Goal: Find contact information: Find contact information

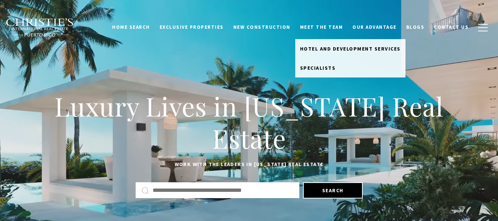
click at [335, 23] on link "Meet the Team" at bounding box center [321, 27] width 53 height 14
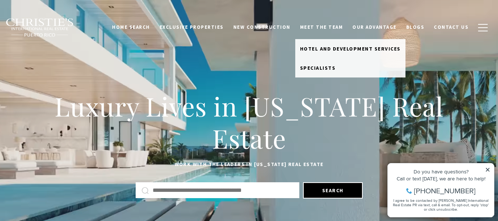
click at [321, 26] on link "Meet the Team" at bounding box center [321, 27] width 53 height 14
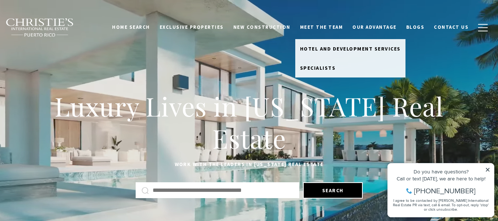
click at [334, 24] on link "Meet the Team" at bounding box center [321, 27] width 53 height 14
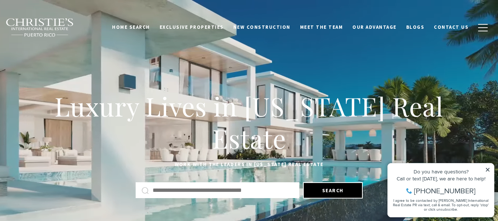
click at [334, 24] on link "Meet the Team" at bounding box center [321, 27] width 53 height 14
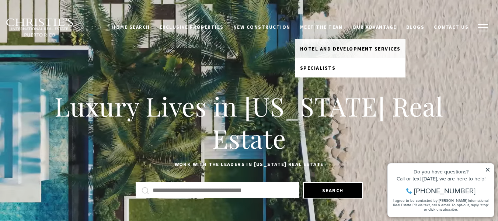
click at [321, 63] on link "Specialists" at bounding box center [350, 67] width 110 height 19
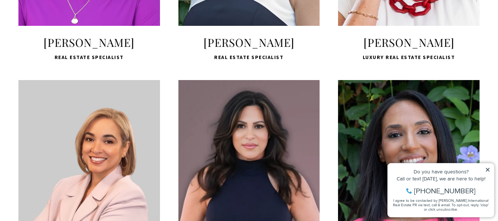
scroll to position [737, 0]
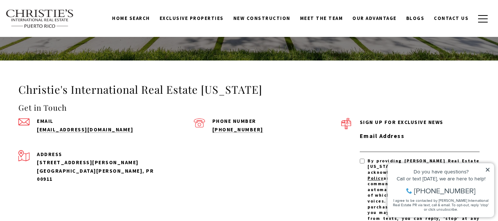
scroll to position [1890, 0]
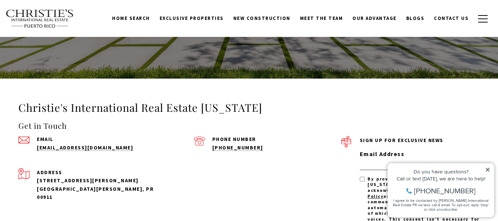
drag, startPoint x: 18, startPoint y: 70, endPoint x: 267, endPoint y: 67, distance: 248.5
copy h3 "Christie's International Real Estate [US_STATE]"
